Goal: Task Accomplishment & Management: Manage account settings

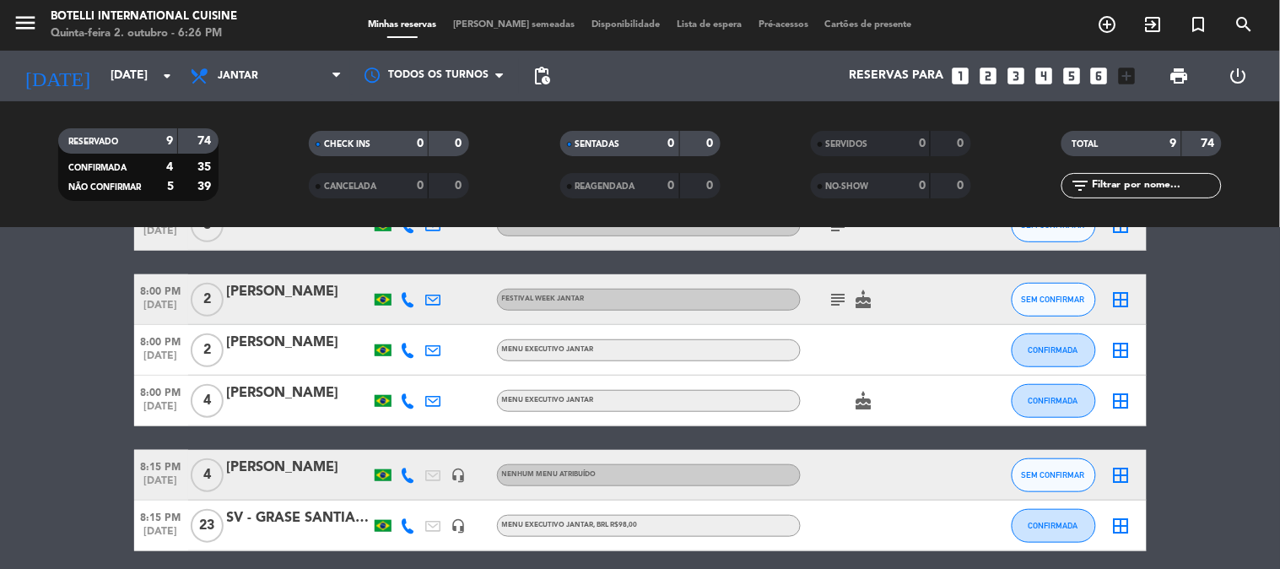
scroll to position [347, 0]
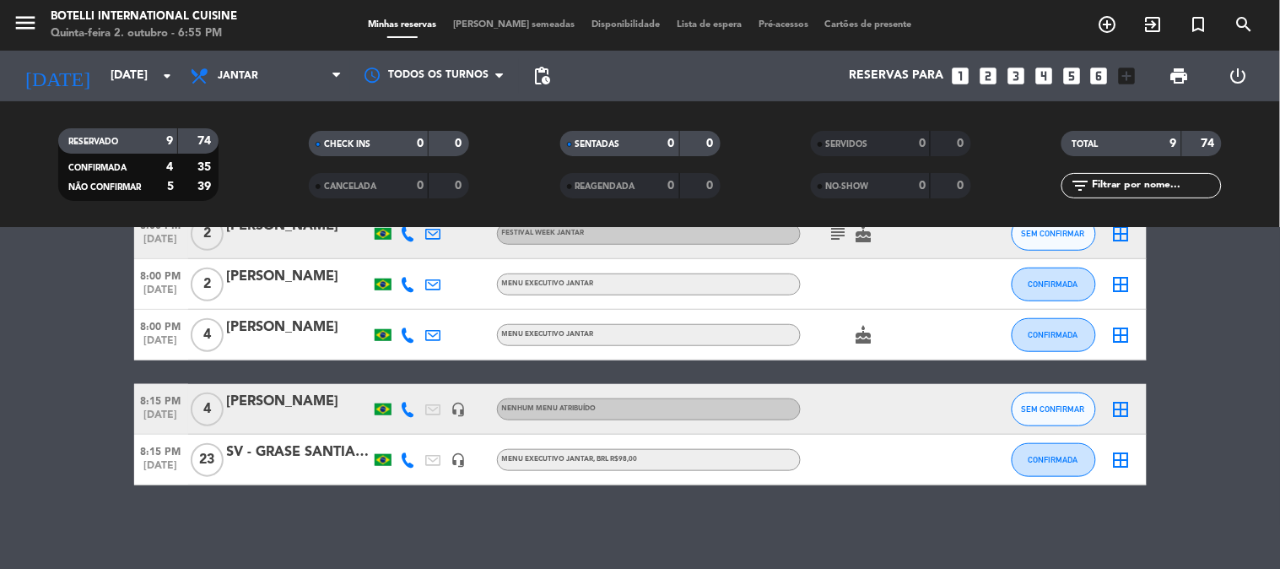
drag, startPoint x: 120, startPoint y: 397, endPoint x: 285, endPoint y: 564, distance: 235.2
click at [277, 560] on div "Não há notas para este serviço. Clique para adicionar uma 7:30 PM [DATE] *MAR -…" at bounding box center [640, 398] width 1280 height 341
click at [95, 317] on bookings-row "7:30 PM [DATE] *MAR - BETANIA headset_mic turned_in_not MENU ABERTO / LIVRE sub…" at bounding box center [640, 222] width 1280 height 527
click at [549, 73] on span "pending_actions" at bounding box center [542, 76] width 20 height 20
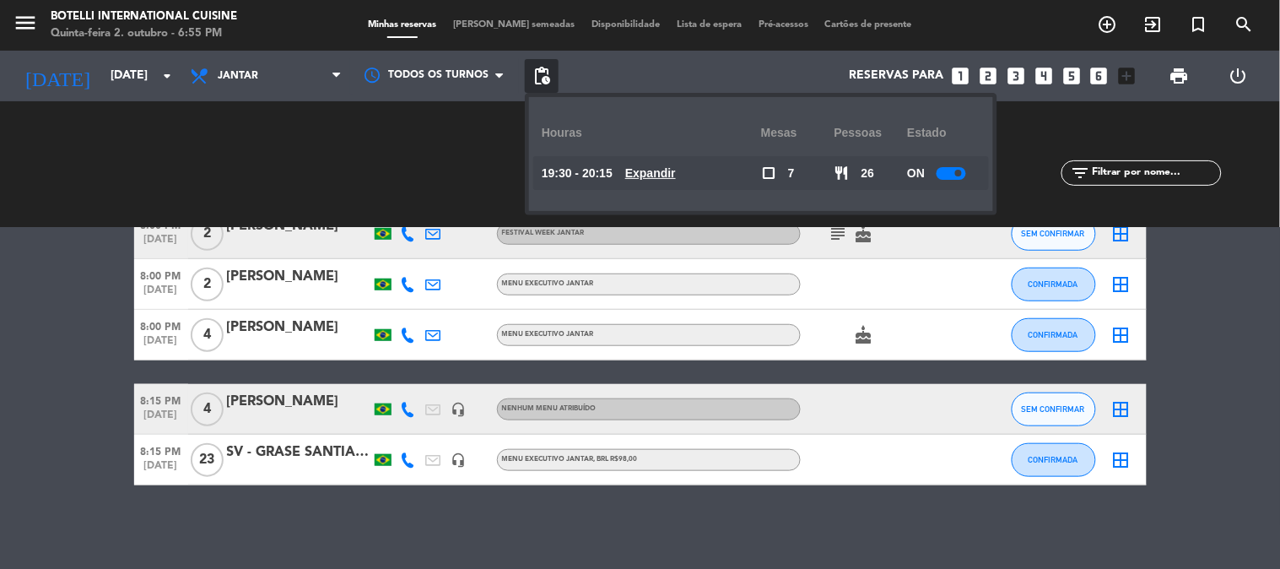
click at [950, 179] on div at bounding box center [952, 173] width 30 height 13
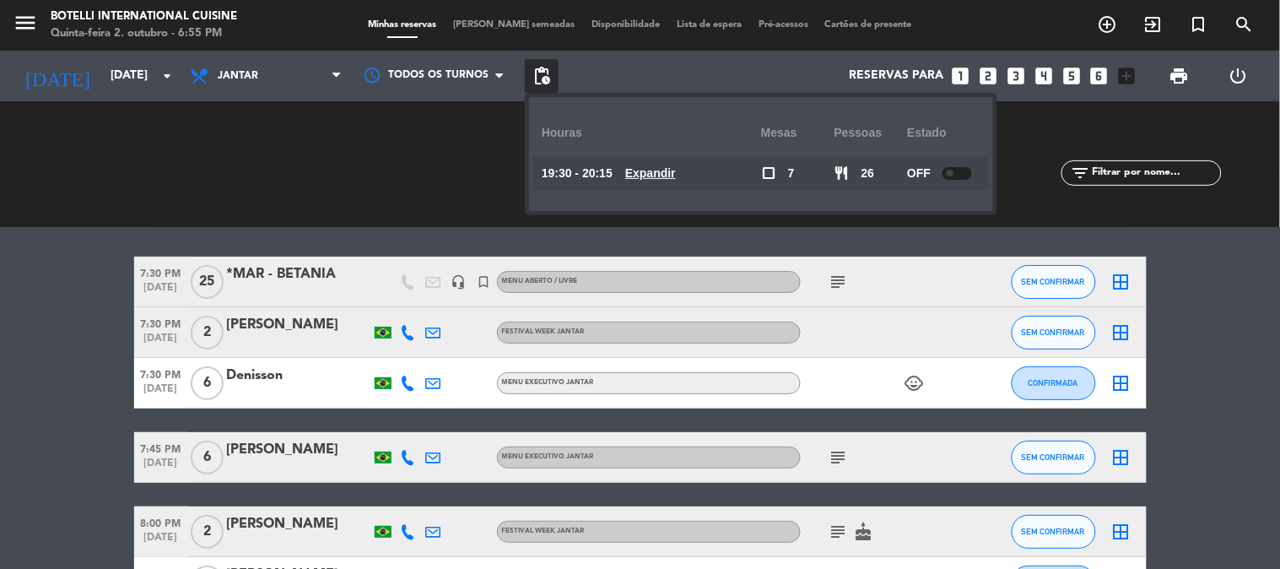
scroll to position [94, 0]
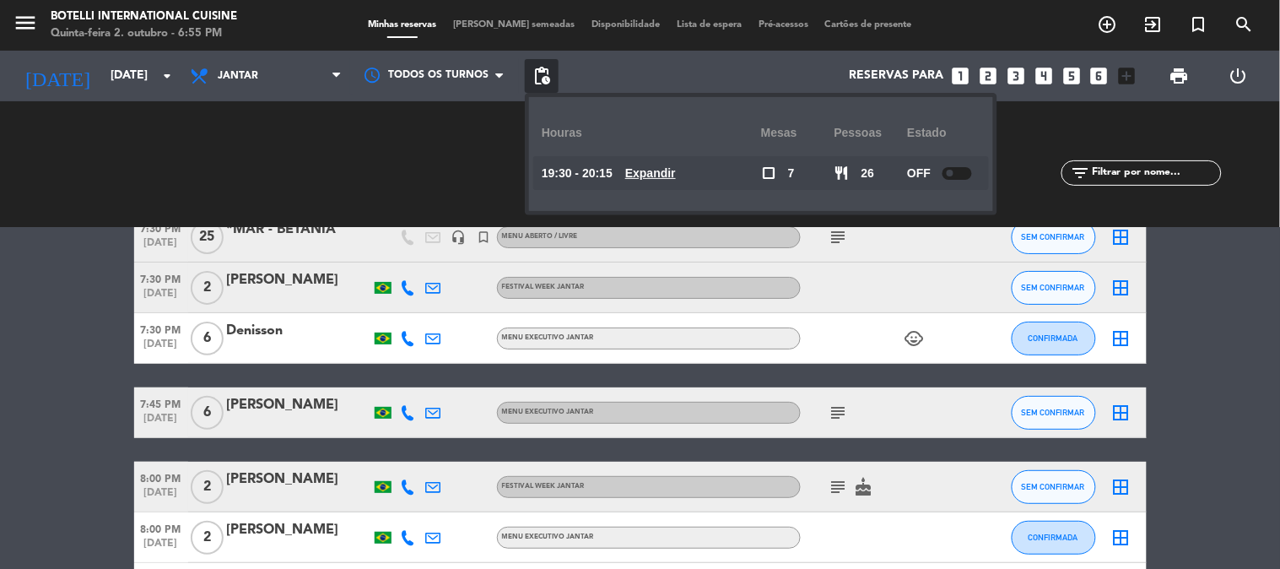
click at [831, 483] on icon "subject" at bounding box center [839, 487] width 20 height 20
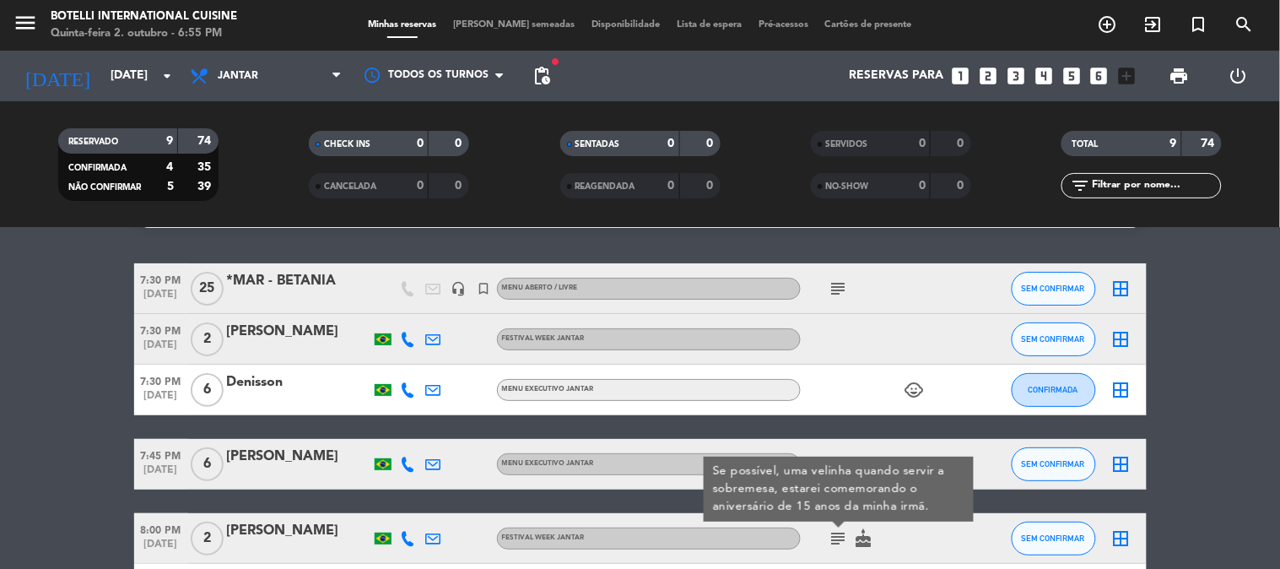
scroll to position [0, 0]
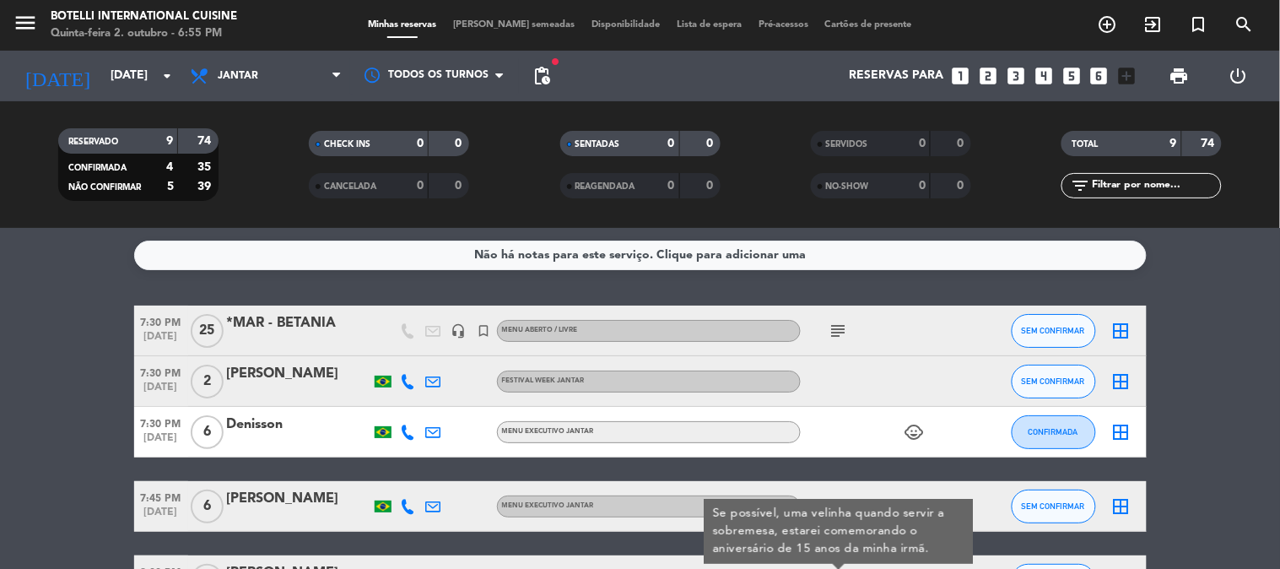
click at [839, 324] on icon "subject" at bounding box center [839, 331] width 20 height 20
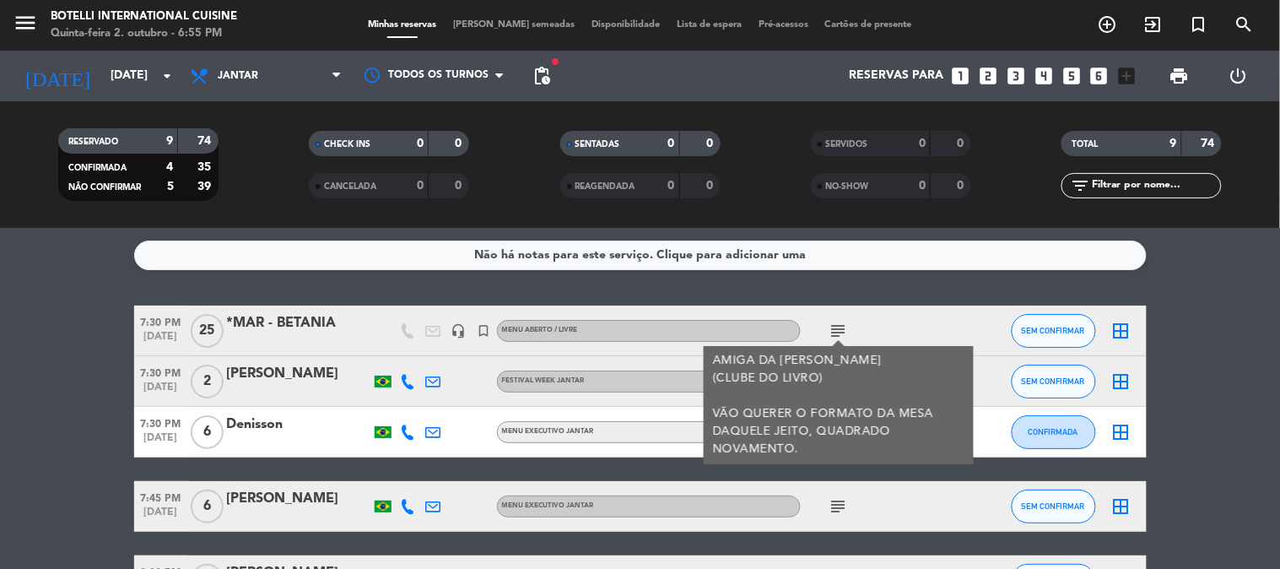
click at [839, 324] on icon "subject" at bounding box center [839, 331] width 20 height 20
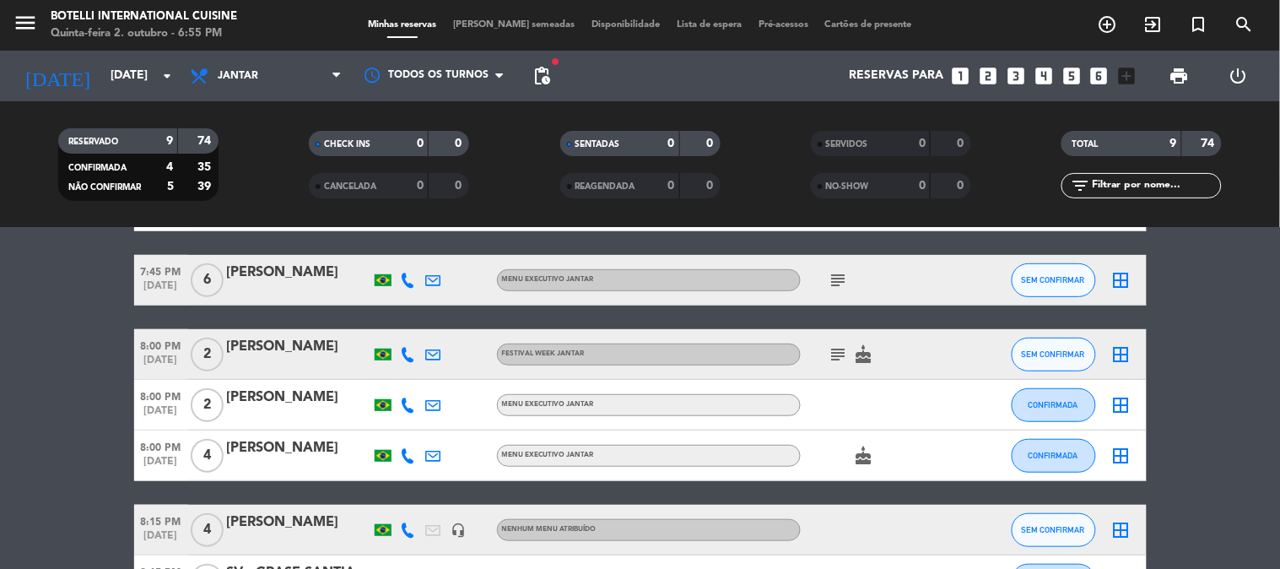
scroll to position [281, 0]
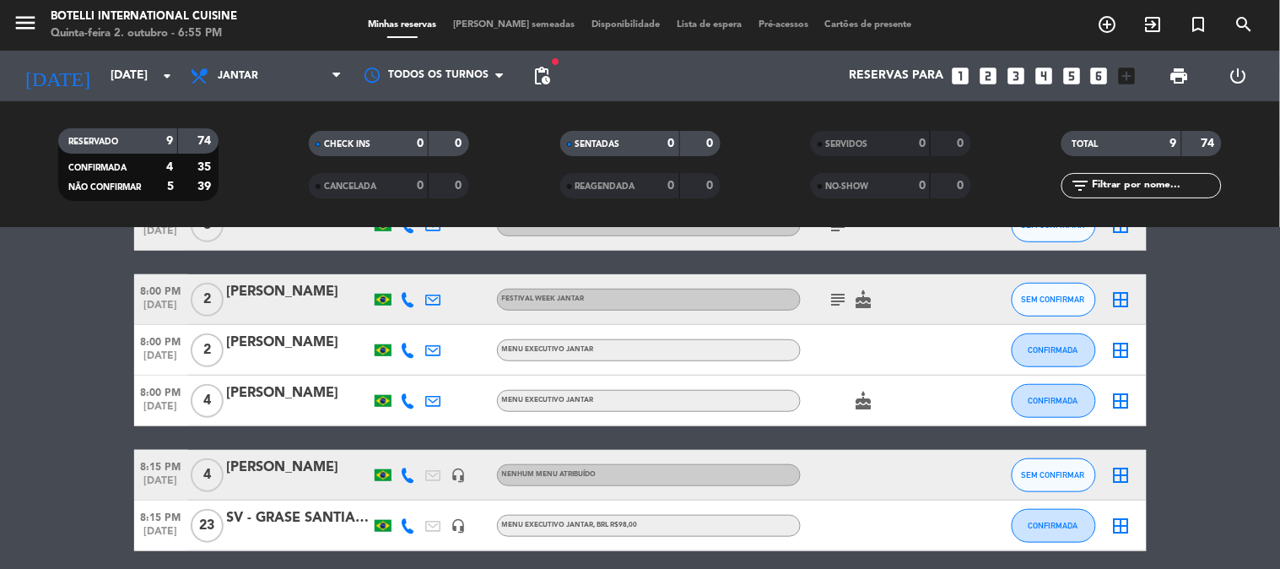
click at [837, 300] on icon "subject" at bounding box center [839, 300] width 20 height 20
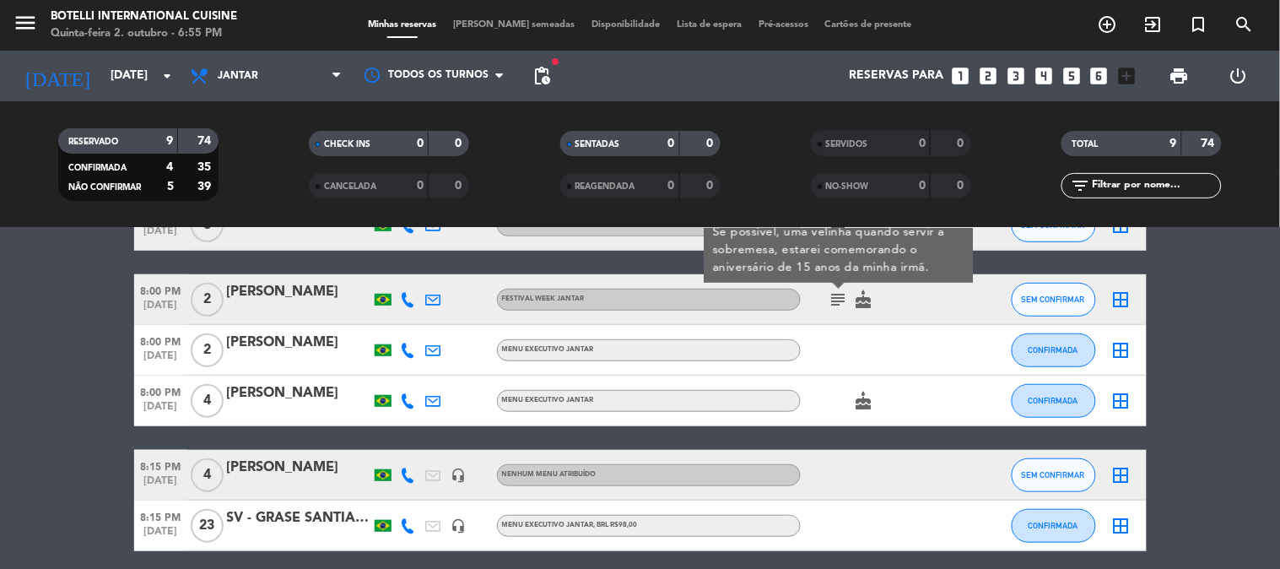
scroll to position [187, 0]
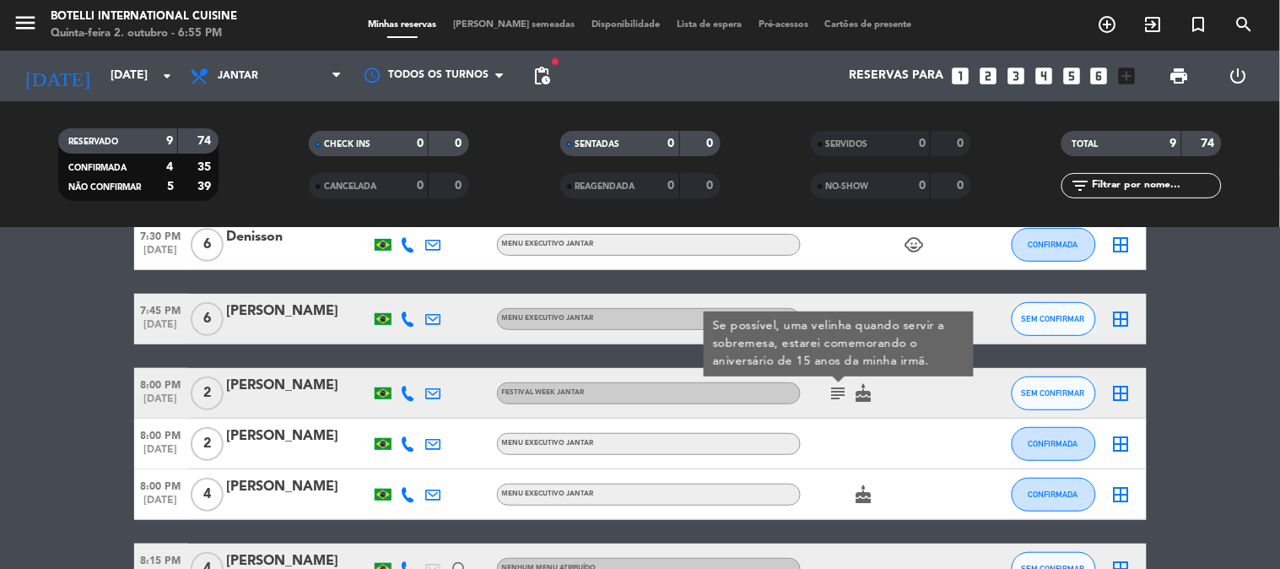
click at [846, 284] on div "7:30 PM [DATE] *MAR - BETANIA headset_mic turned_in_not MENU ABERTO / LIVRE sub…" at bounding box center [640, 381] width 1013 height 527
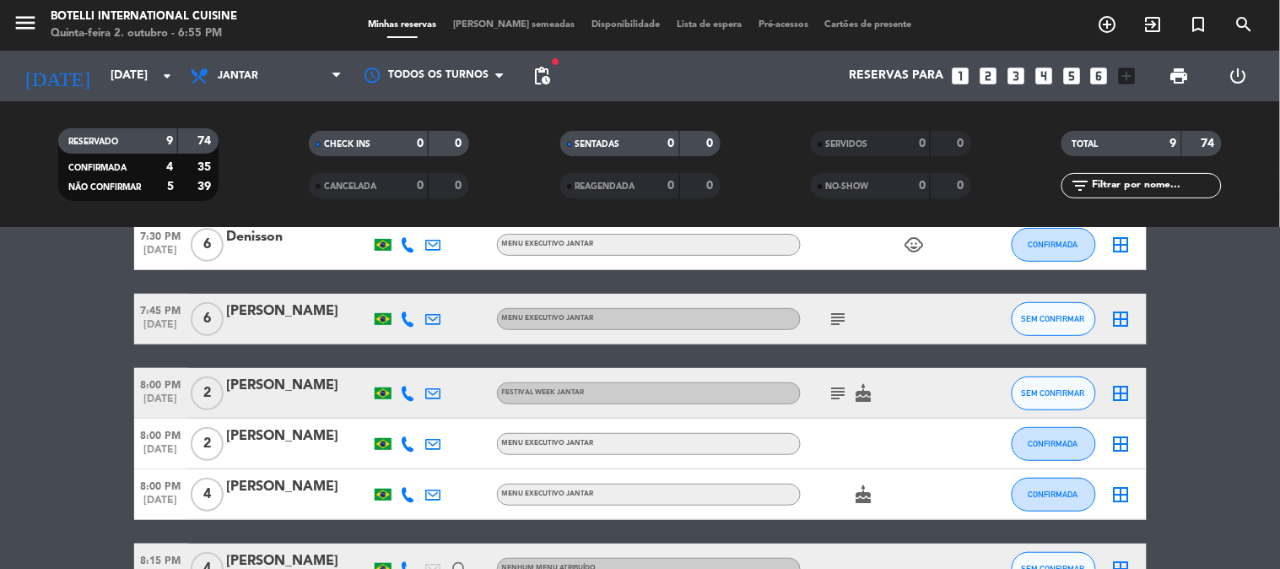
click at [838, 322] on icon "subject" at bounding box center [839, 319] width 20 height 20
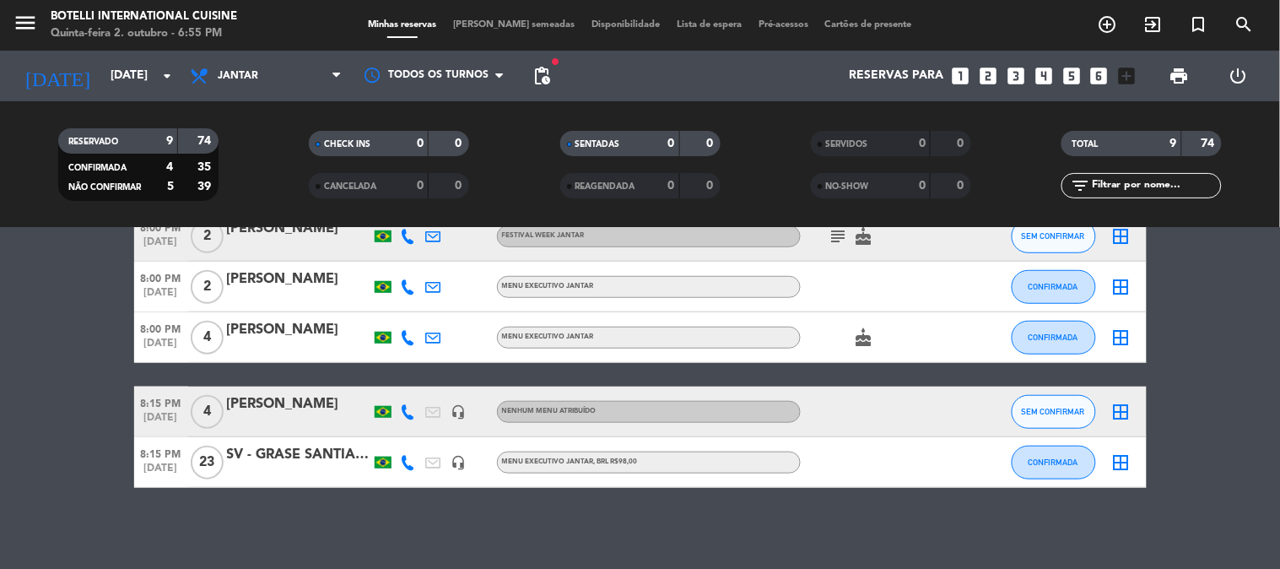
scroll to position [347, 0]
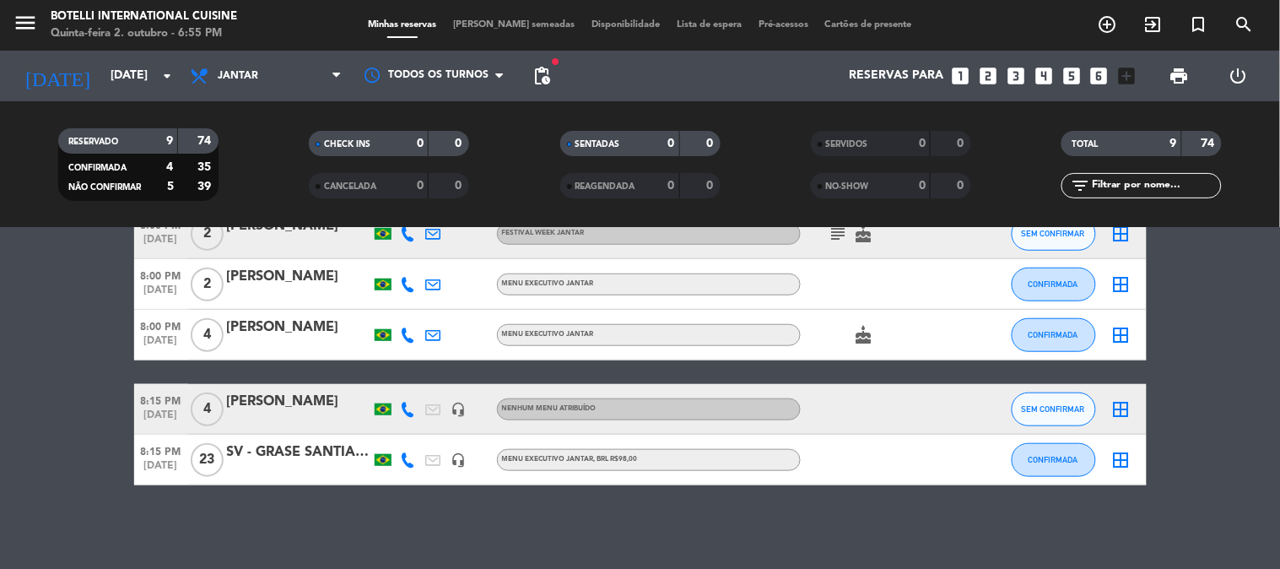
click at [907, 449] on div at bounding box center [877, 460] width 152 height 50
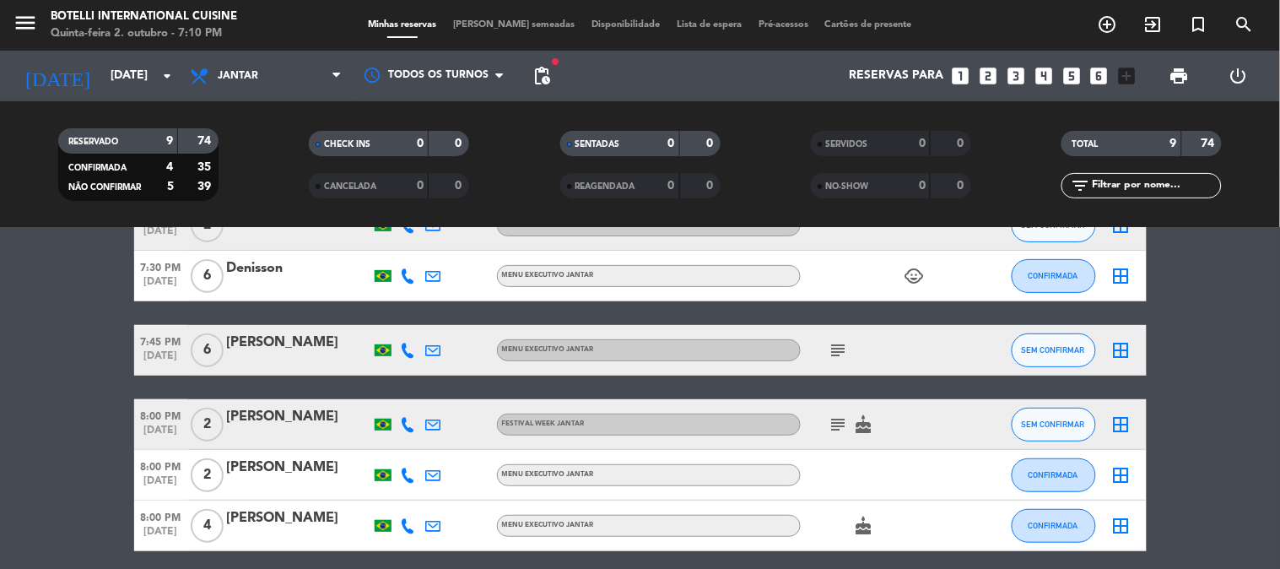
scroll to position [0, 0]
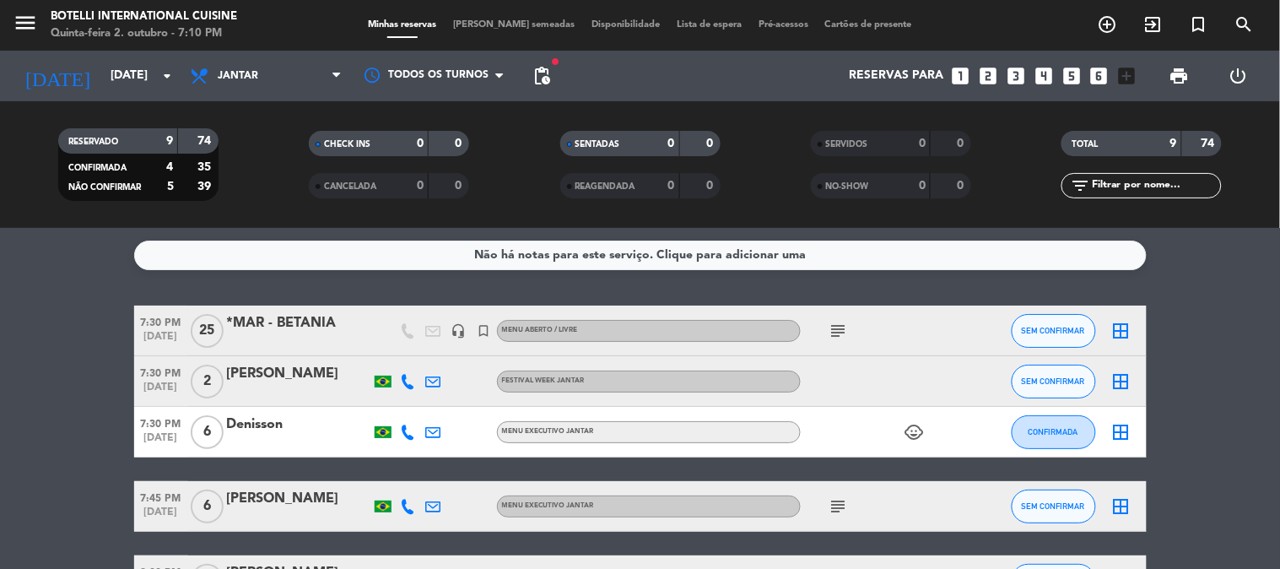
click at [1255, 398] on bookings-row "7:30 PM [DATE] *MAR - BETANIA headset_mic turned_in_not MENU ABERTO / LIVRE sub…" at bounding box center [640, 569] width 1280 height 527
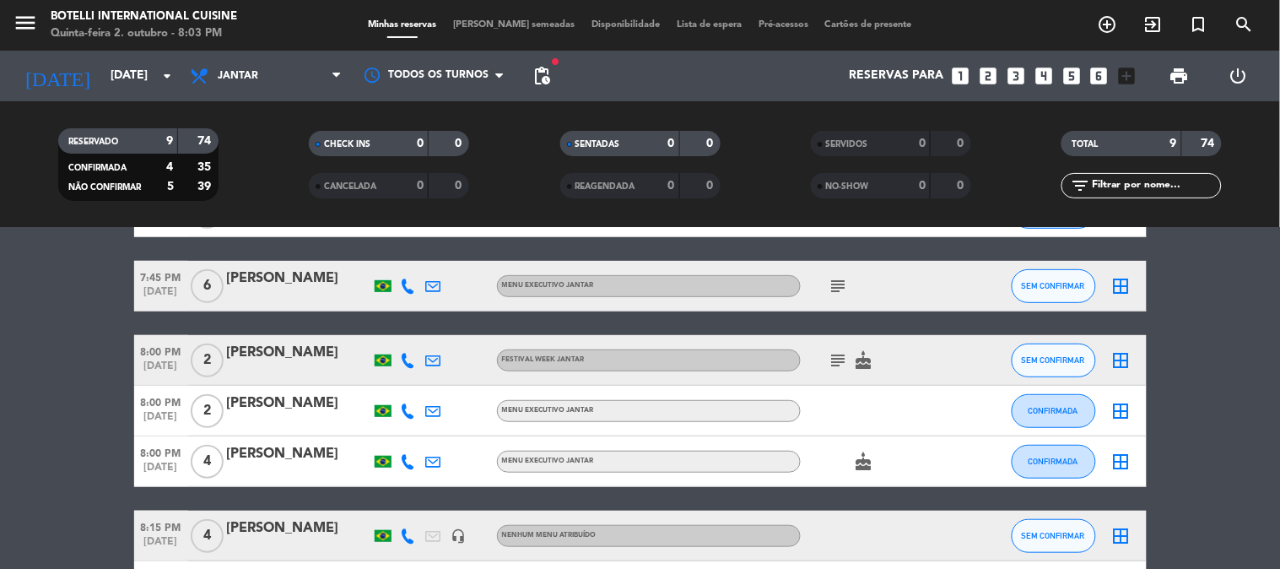
scroll to position [347, 0]
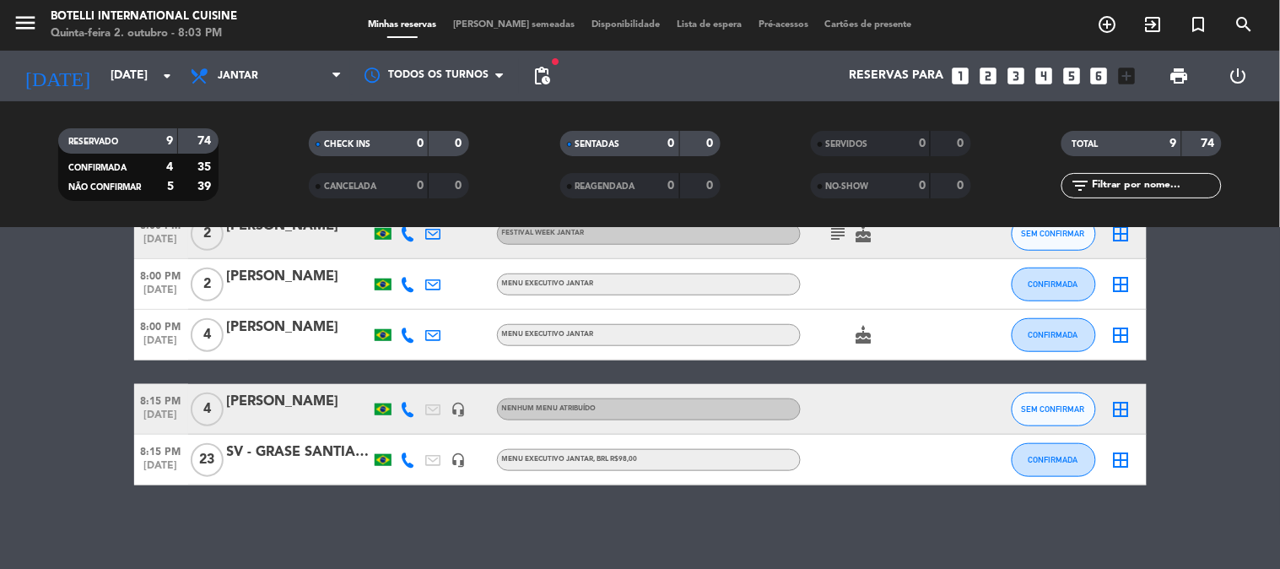
click at [276, 456] on div "SV - GRASE SANTIAGO" at bounding box center [298, 452] width 143 height 22
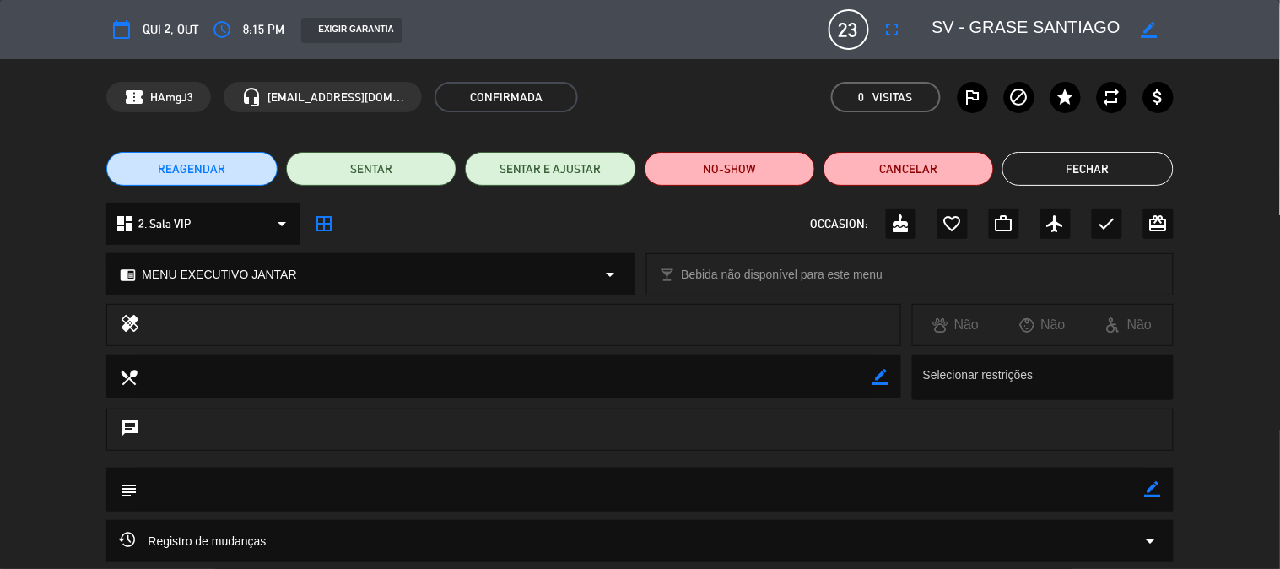
scroll to position [154, 0]
